Goal: Transaction & Acquisition: Purchase product/service

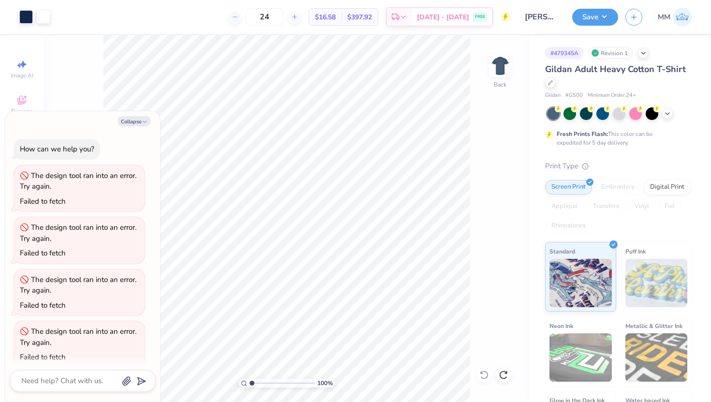
scroll to position [518, 0]
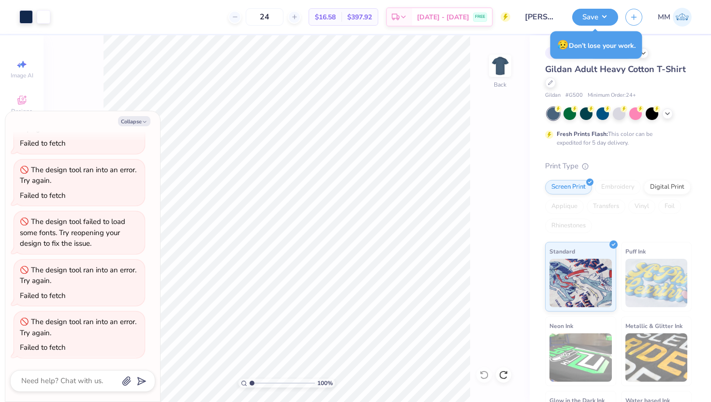
type textarea "x"
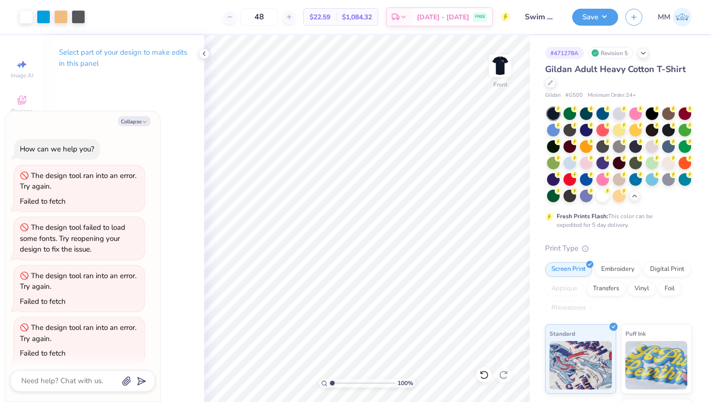
scroll to position [258, 0]
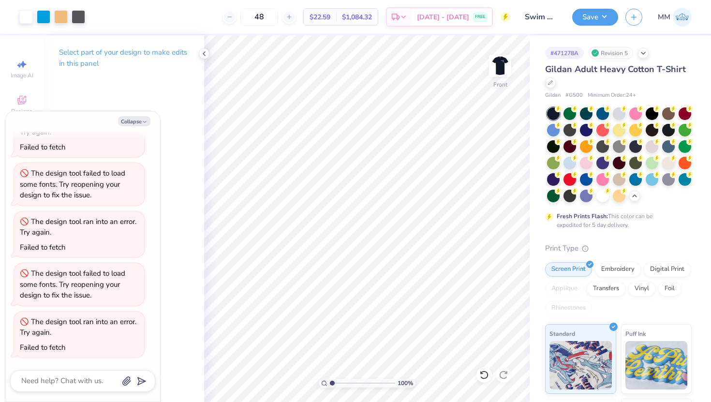
type textarea "x"
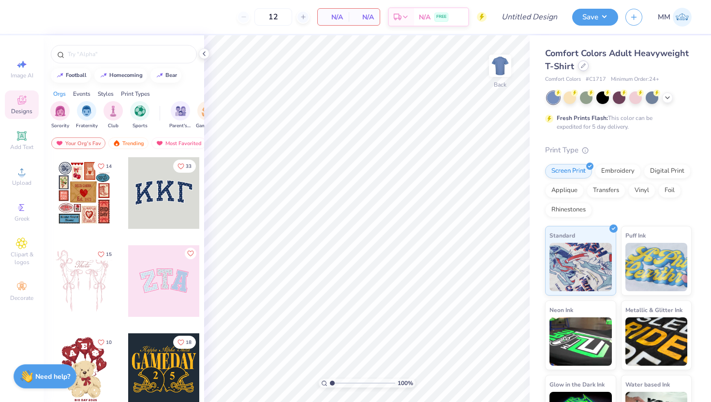
click at [583, 68] on icon at bounding box center [583, 65] width 5 height 5
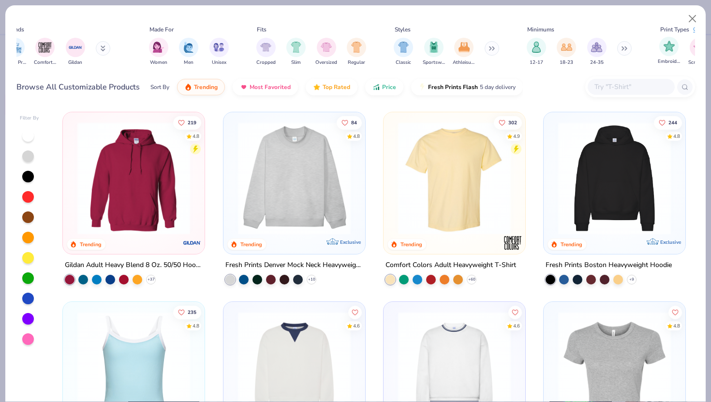
scroll to position [0, 464]
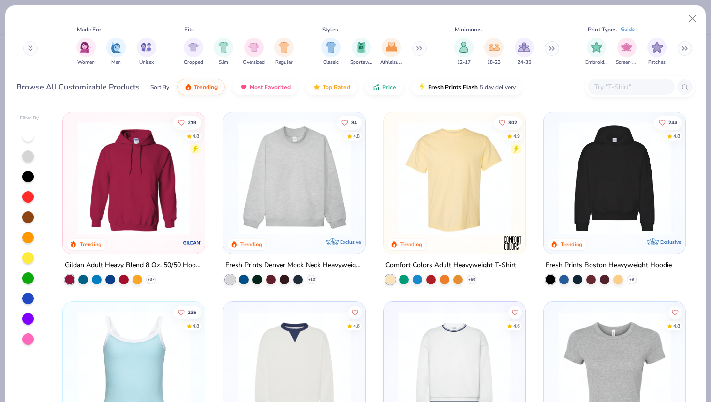
click at [684, 50] on icon at bounding box center [684, 48] width 6 height 5
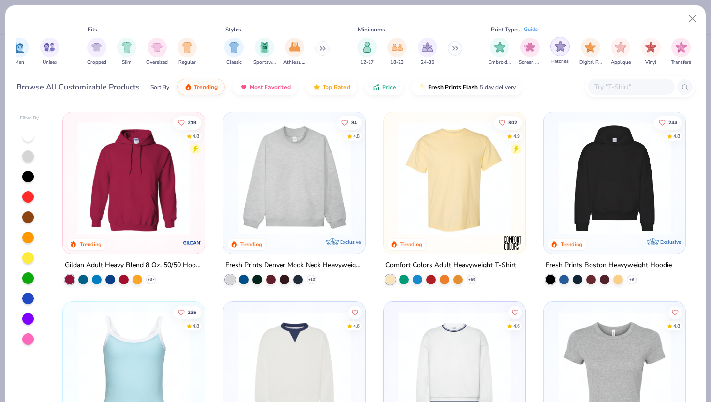
scroll to position [0, 583]
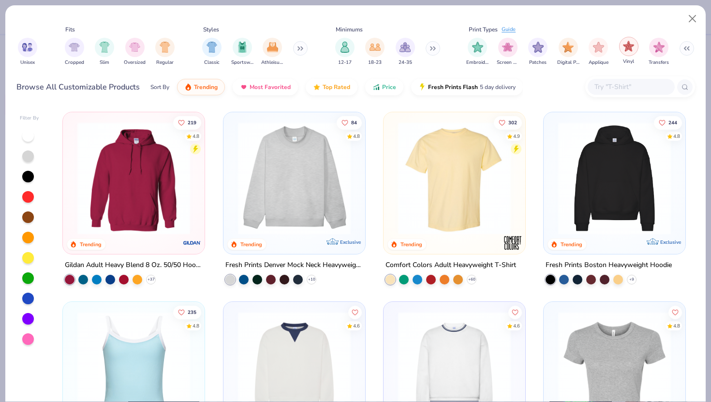
click at [623, 47] on img "filter for Vinyl" at bounding box center [628, 46] width 11 height 11
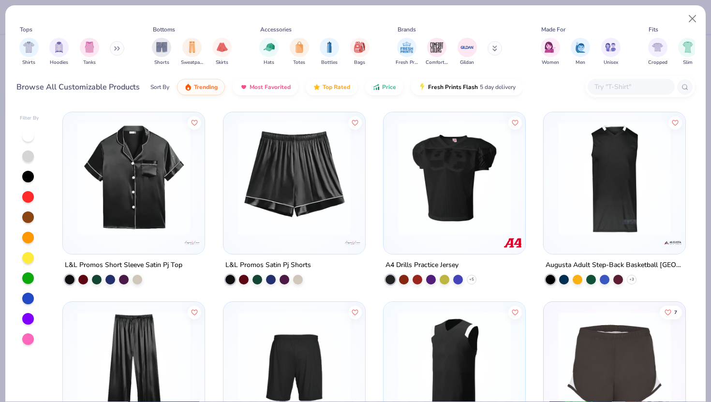
click at [494, 191] on img at bounding box center [454, 178] width 122 height 113
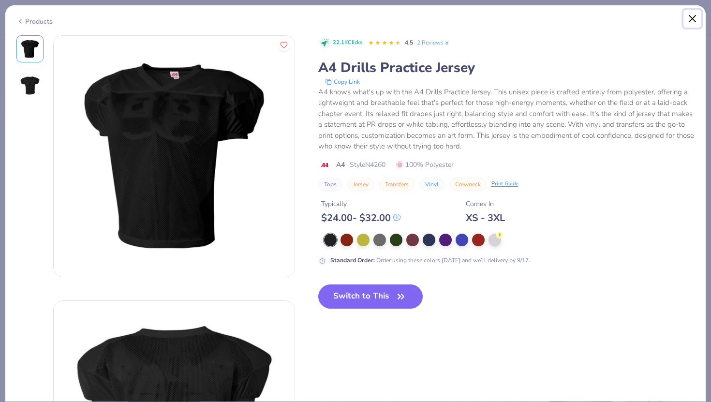
click at [687, 15] on button "Close" at bounding box center [692, 19] width 18 height 18
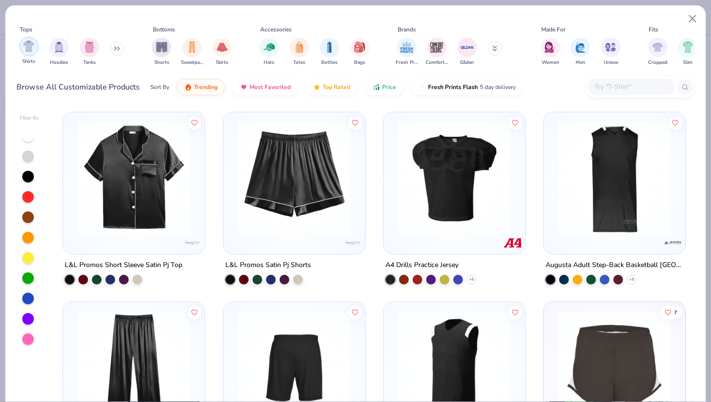
click at [25, 51] on img "filter for Shirts" at bounding box center [28, 46] width 11 height 11
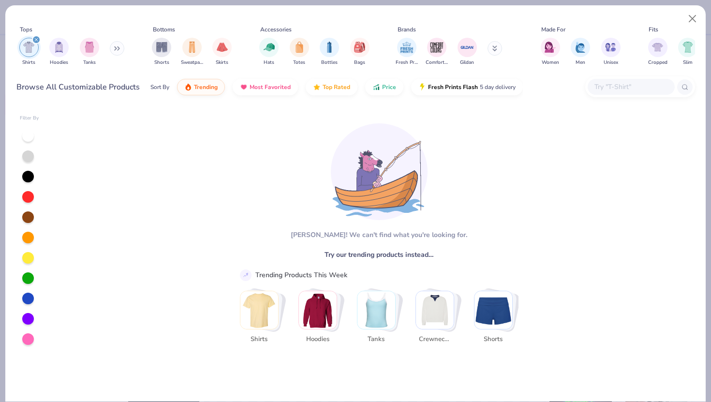
click at [36, 37] on div "filter for Shirts" at bounding box center [36, 39] width 9 height 9
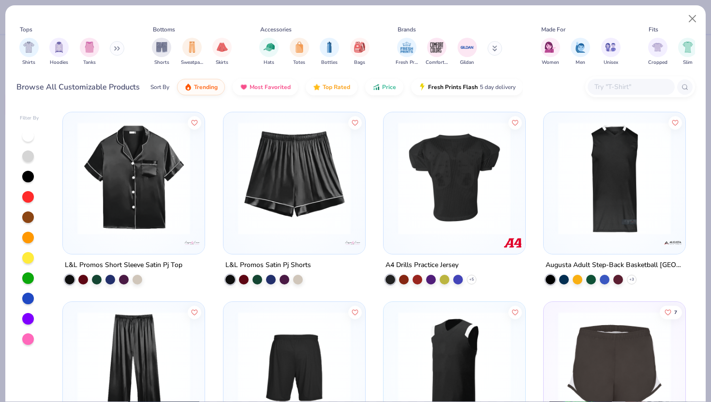
click at [510, 189] on img at bounding box center [454, 178] width 122 height 113
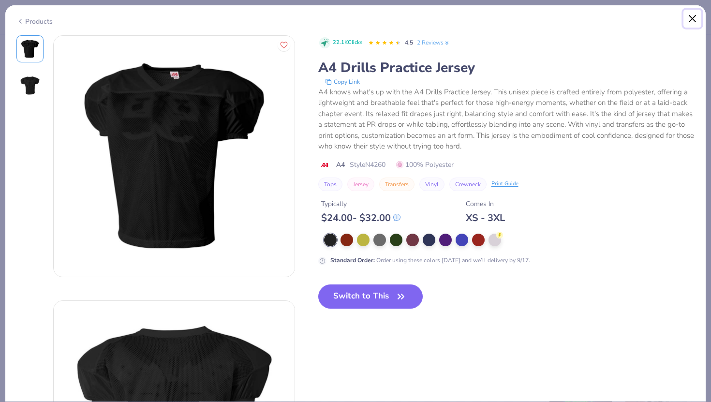
click at [695, 16] on button "Close" at bounding box center [692, 19] width 18 height 18
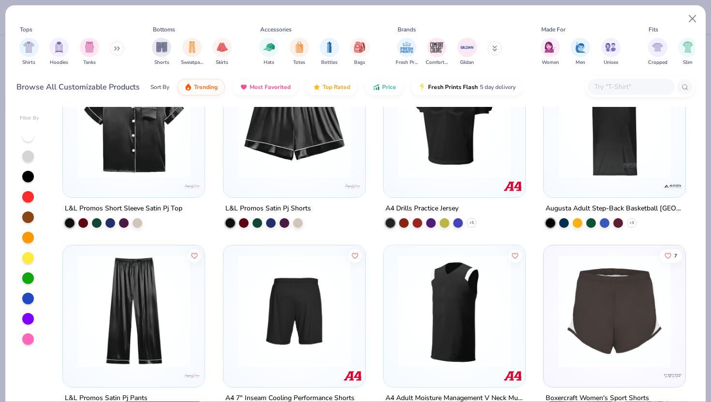
scroll to position [89, 0]
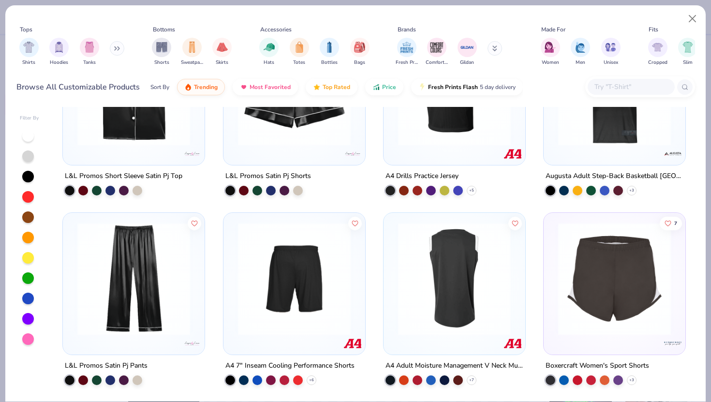
click at [433, 282] on img at bounding box center [454, 278] width 122 height 113
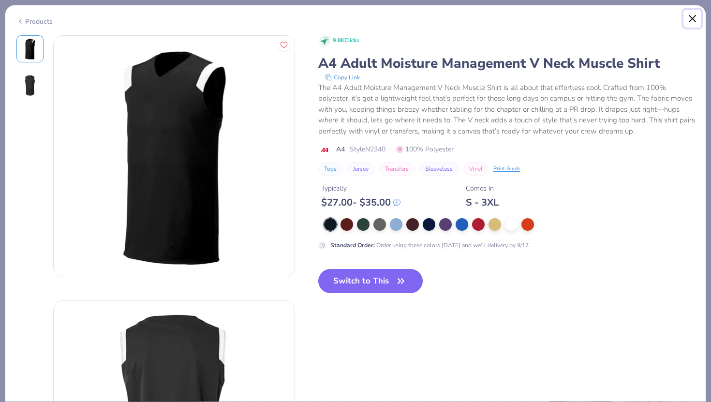
click at [687, 25] on button "Close" at bounding box center [692, 19] width 18 height 18
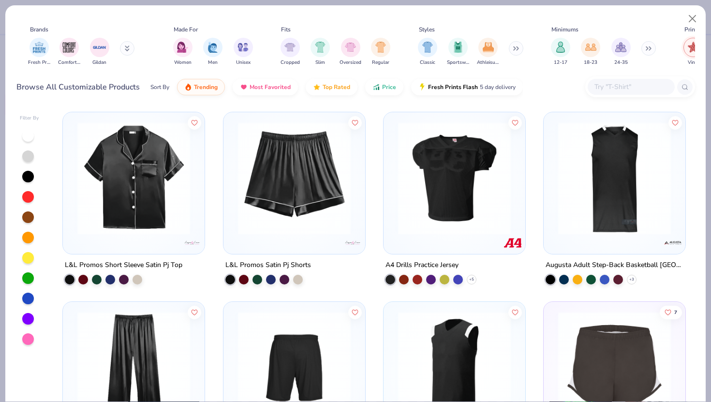
scroll to position [0, 464]
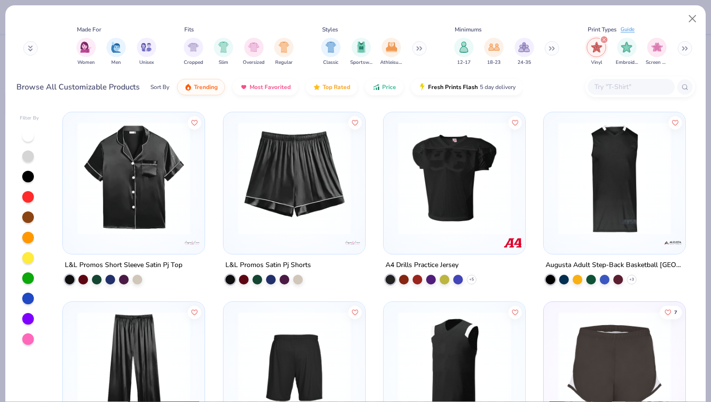
click at [603, 37] on div "filter for Vinyl" at bounding box center [603, 39] width 9 height 9
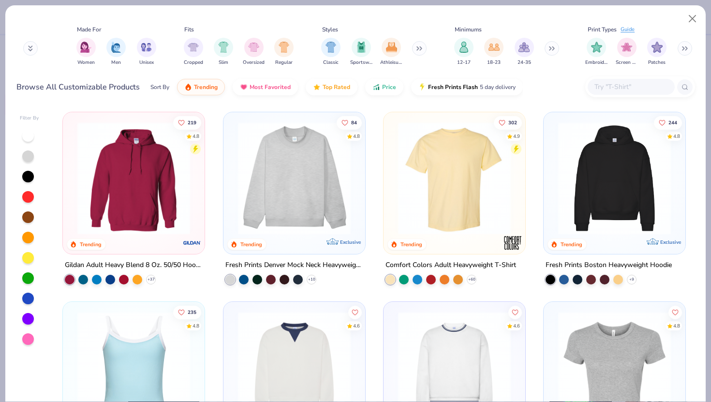
click at [443, 198] on img at bounding box center [454, 178] width 122 height 113
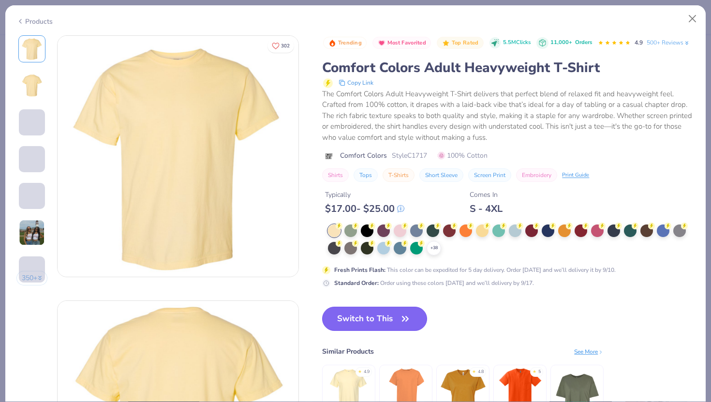
click at [397, 319] on button "Switch to This" at bounding box center [374, 318] width 105 height 24
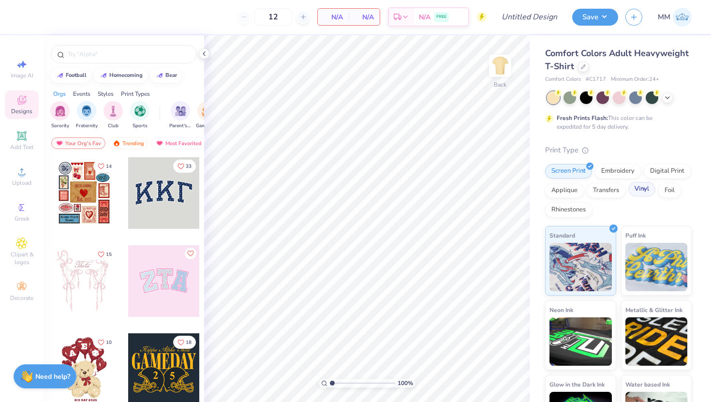
click at [639, 192] on div "Vinyl" at bounding box center [641, 189] width 27 height 15
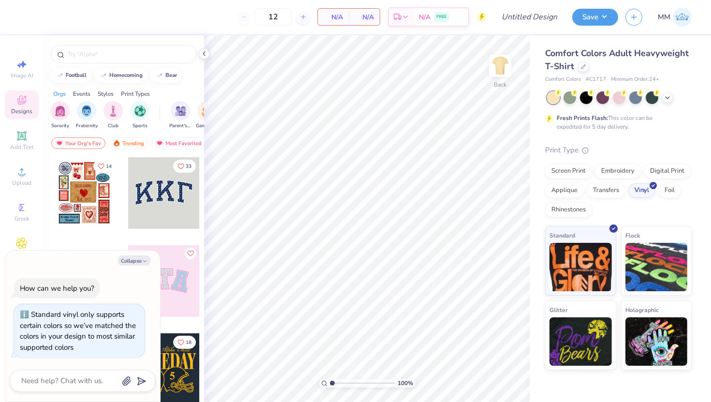
type textarea "x"
